Goal: Transaction & Acquisition: Download file/media

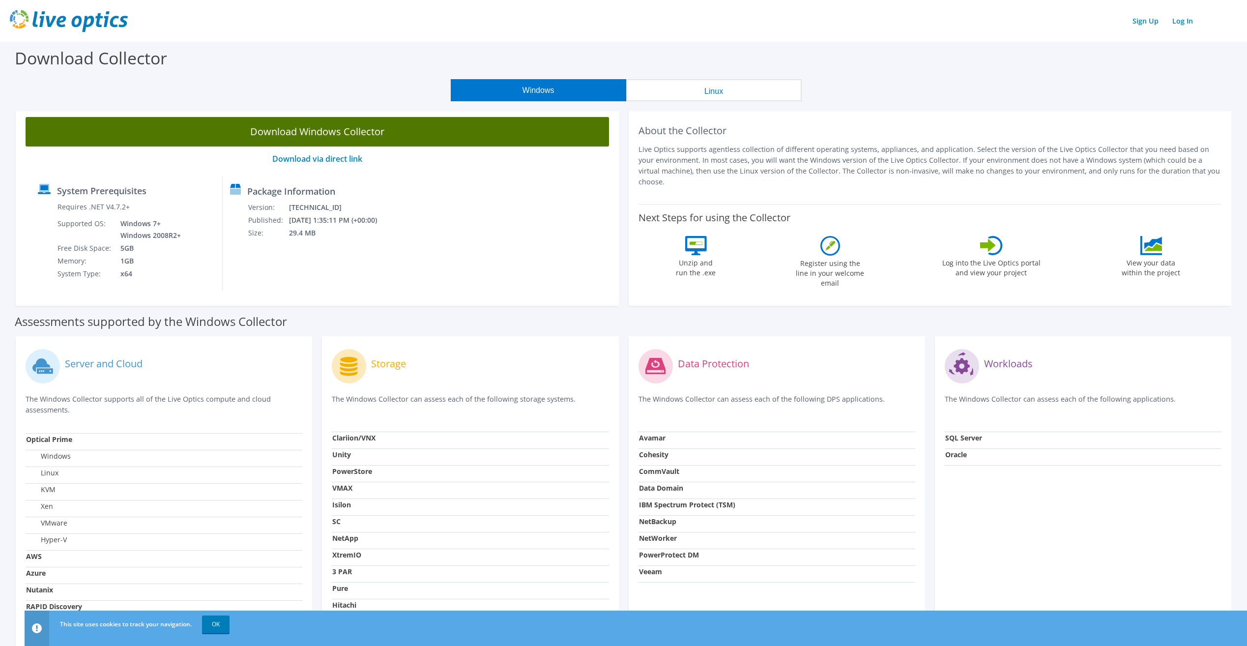
click at [286, 129] on link "Download Windows Collector" at bounding box center [317, 131] width 583 height 29
